Goal: Task Accomplishment & Management: Manage account settings

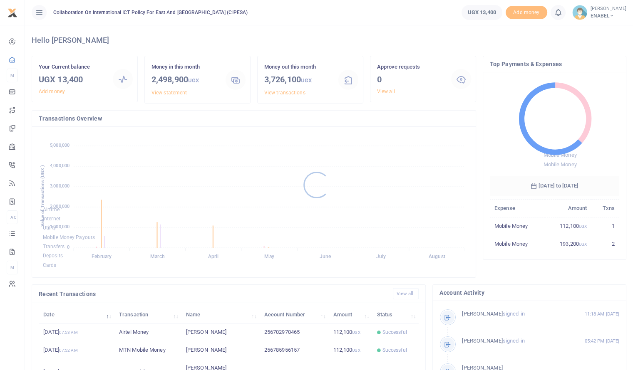
scroll to position [110, 123]
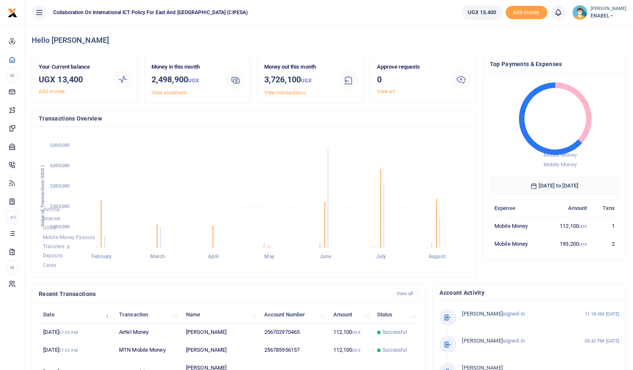
click at [604, 17] on span "ENABEL" at bounding box center [608, 15] width 36 height 7
click at [589, 28] on link "Switch accounts" at bounding box center [595, 31] width 66 height 12
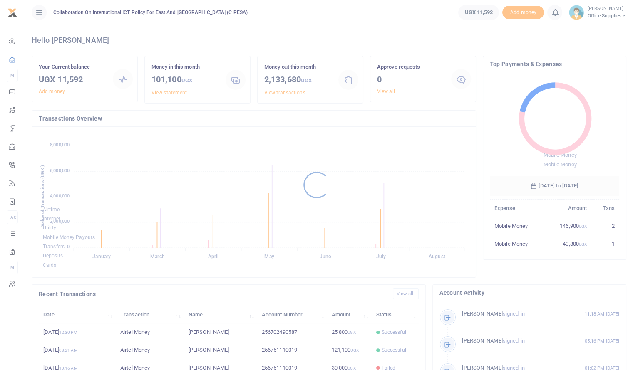
scroll to position [7, 7]
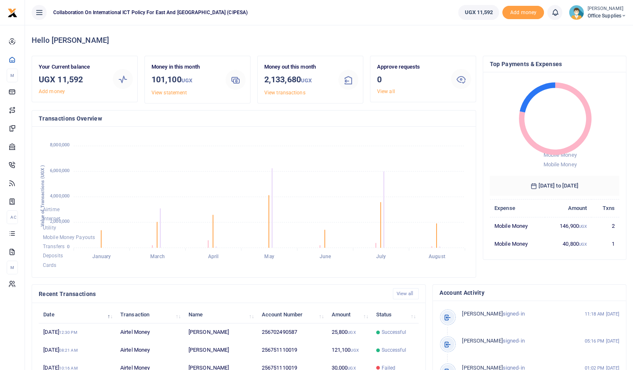
click at [605, 15] on span "Office Supplies" at bounding box center [606, 15] width 39 height 7
click at [590, 28] on link "Switch accounts" at bounding box center [595, 31] width 66 height 12
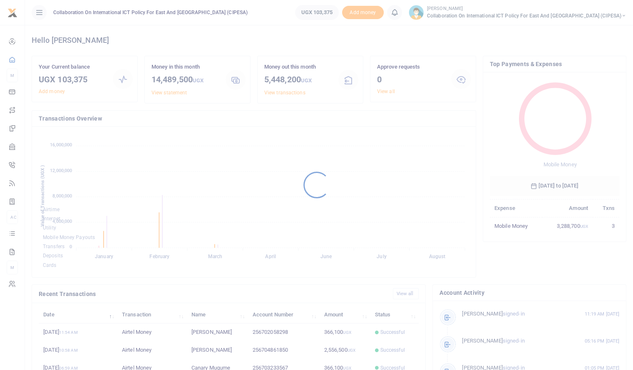
scroll to position [7, 7]
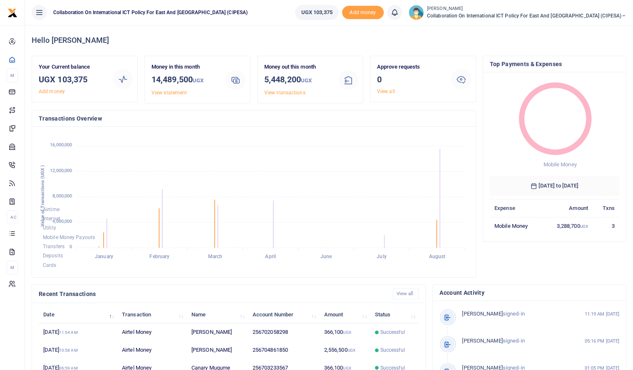
click at [613, 12] on span "Collaboration on International ICT Policy For East and [GEOGRAPHIC_DATA] (CIPES…" at bounding box center [526, 15] width 199 height 7
click at [595, 27] on link "Switch accounts" at bounding box center [581, 31] width 66 height 12
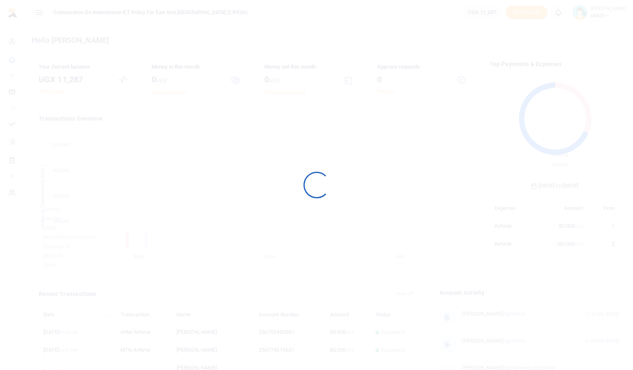
scroll to position [110, 123]
